Goal: Book appointment/travel/reservation

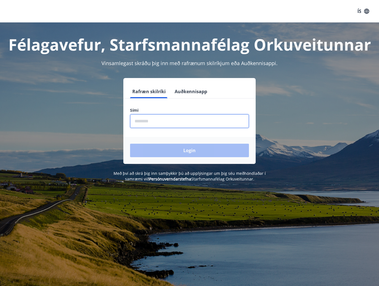
click at [146, 121] on input "phone" at bounding box center [189, 121] width 119 height 14
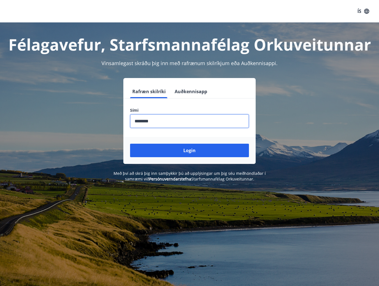
type input "********"
click at [130, 143] on button "Login" at bounding box center [189, 149] width 119 height 13
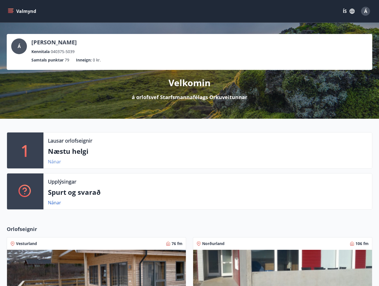
click at [57, 162] on link "Nánar" at bounding box center [54, 161] width 13 height 6
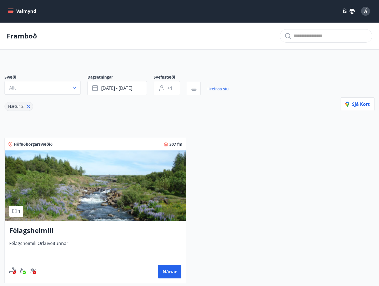
click at [25, 35] on p "Framboð" at bounding box center [22, 36] width 30 height 10
click at [219, 89] on link "Hreinsa síu" at bounding box center [217, 89] width 21 height 12
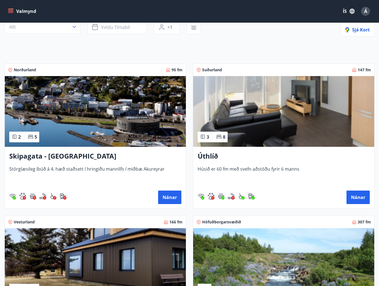
scroll to position [84, 0]
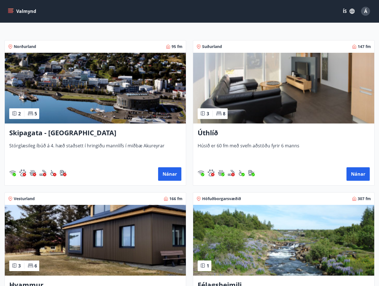
click at [59, 132] on h3 "Skipagata - [GEOGRAPHIC_DATA]" at bounding box center [95, 133] width 172 height 10
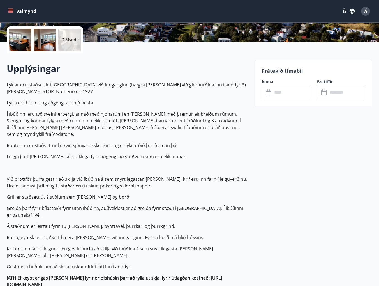
scroll to position [70, 0]
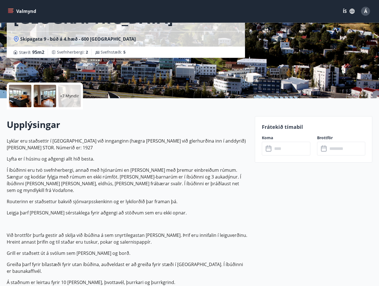
click at [268, 147] on icon at bounding box center [269, 147] width 6 height 1
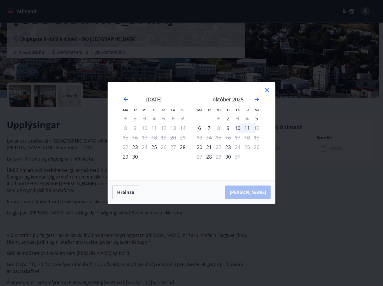
click at [268, 89] on icon at bounding box center [267, 90] width 7 height 7
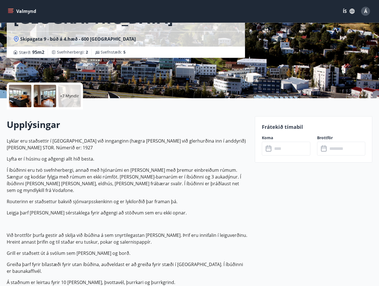
click at [10, 12] on icon "menu" at bounding box center [10, 12] width 5 height 1
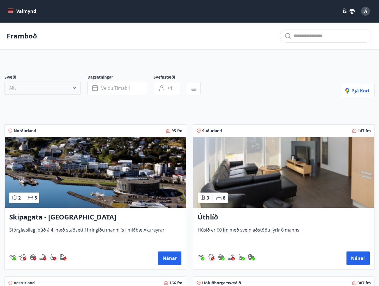
click at [74, 85] on icon "button" at bounding box center [74, 88] width 6 height 6
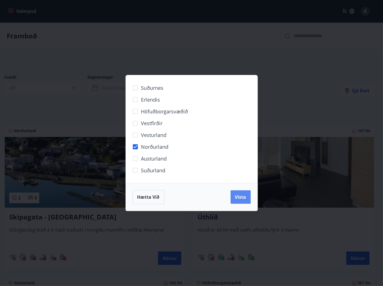
click at [243, 195] on span "Vista" at bounding box center [240, 197] width 11 height 6
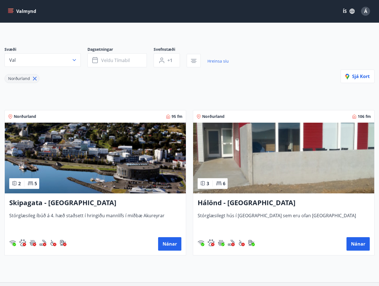
scroll to position [15, 0]
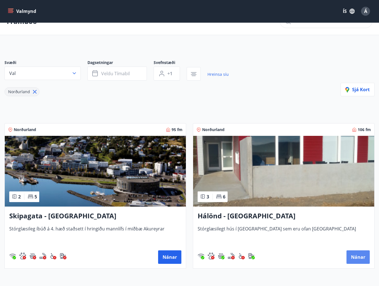
click at [357, 256] on button "Nánar" at bounding box center [357, 256] width 23 height 13
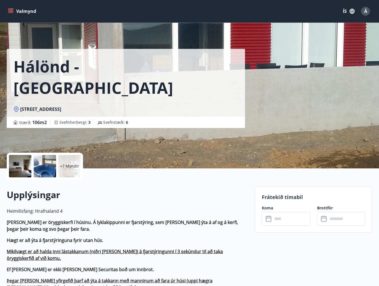
click at [268, 219] on icon at bounding box center [269, 218] width 7 height 7
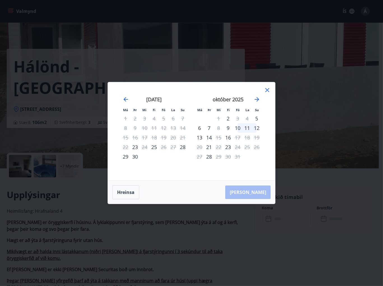
click at [269, 91] on icon at bounding box center [267, 90] width 7 height 7
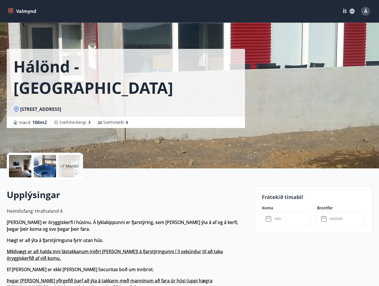
click at [7, 12] on button "Valmynd" at bounding box center [23, 11] width 32 height 10
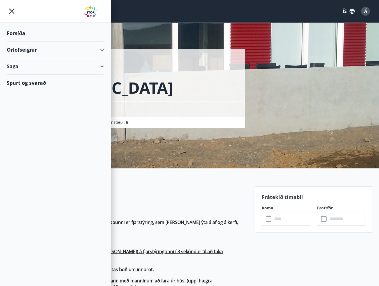
click at [12, 34] on div "Forsíða" at bounding box center [55, 33] width 97 height 17
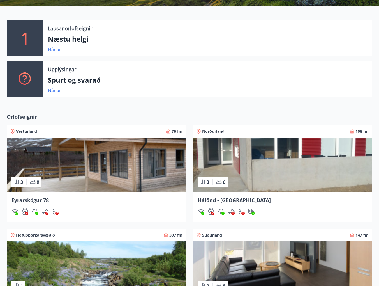
scroll to position [247, 0]
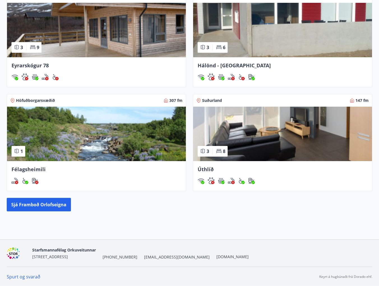
click at [28, 169] on span "Félagsheimili" at bounding box center [28, 169] width 34 height 7
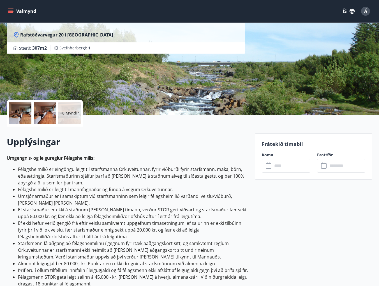
scroll to position [56, 0]
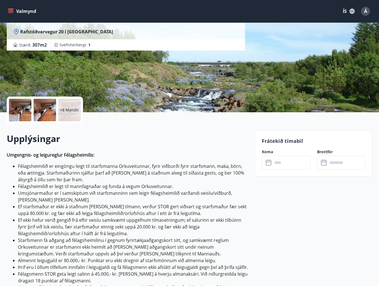
click at [267, 164] on icon at bounding box center [269, 162] width 7 height 7
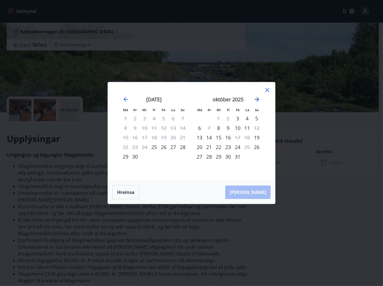
click at [257, 97] on icon "Move forward to switch to the next month." at bounding box center [257, 99] width 7 height 7
click at [258, 98] on icon "Move forward to switch to the next month." at bounding box center [257, 99] width 7 height 7
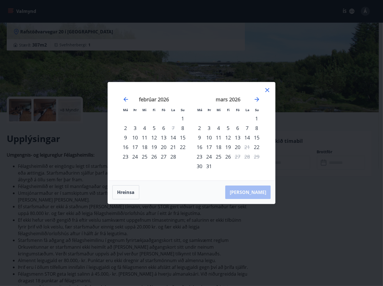
drag, startPoint x: 268, startPoint y: 89, endPoint x: 263, endPoint y: 85, distance: 6.7
click at [267, 89] on icon at bounding box center [267, 90] width 7 height 7
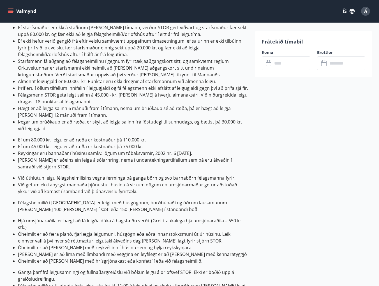
scroll to position [224, 0]
